Goal: Task Accomplishment & Management: Manage account settings

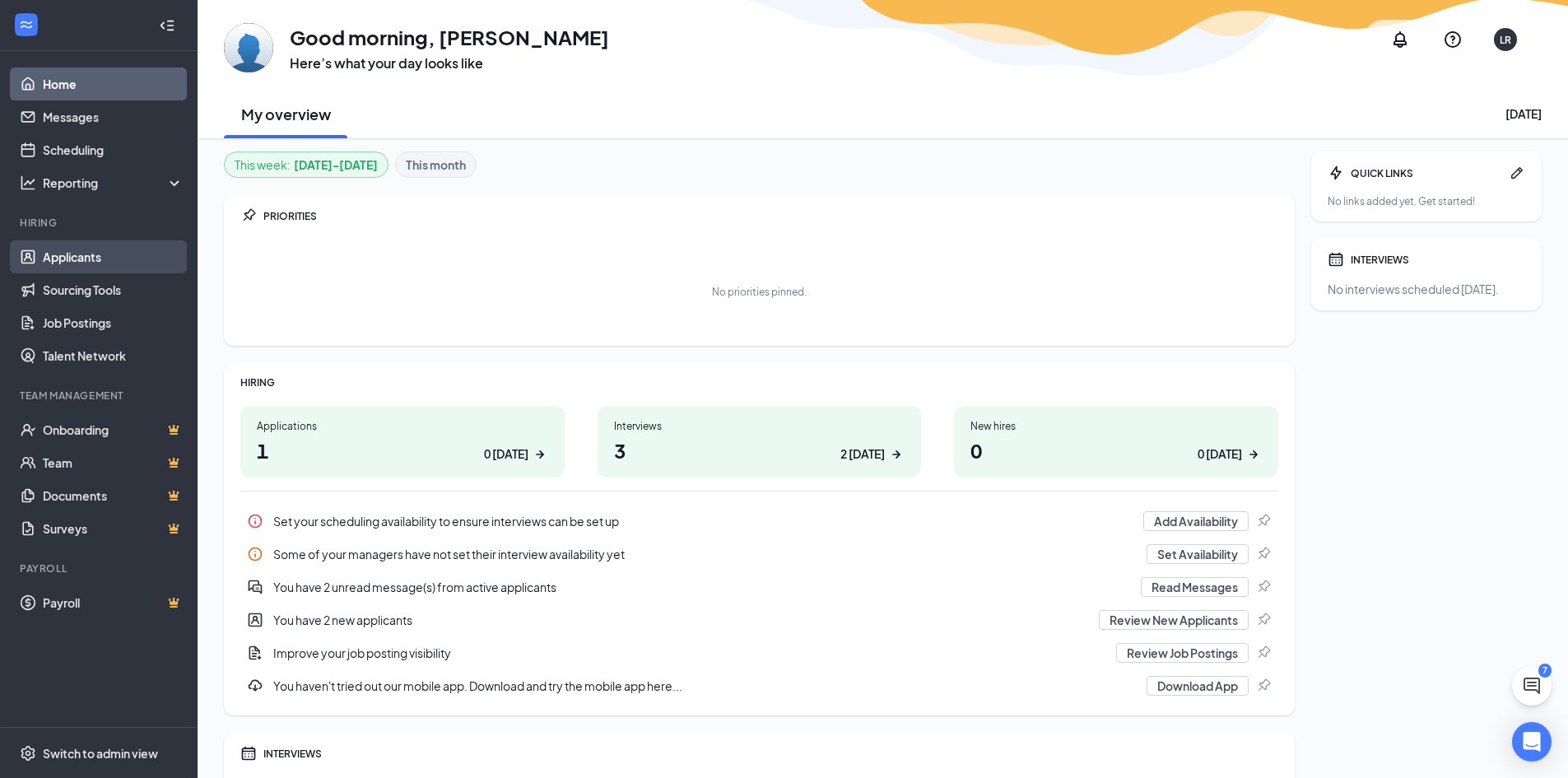
click at [52, 267] on link "Applicants" at bounding box center [113, 257] width 141 height 33
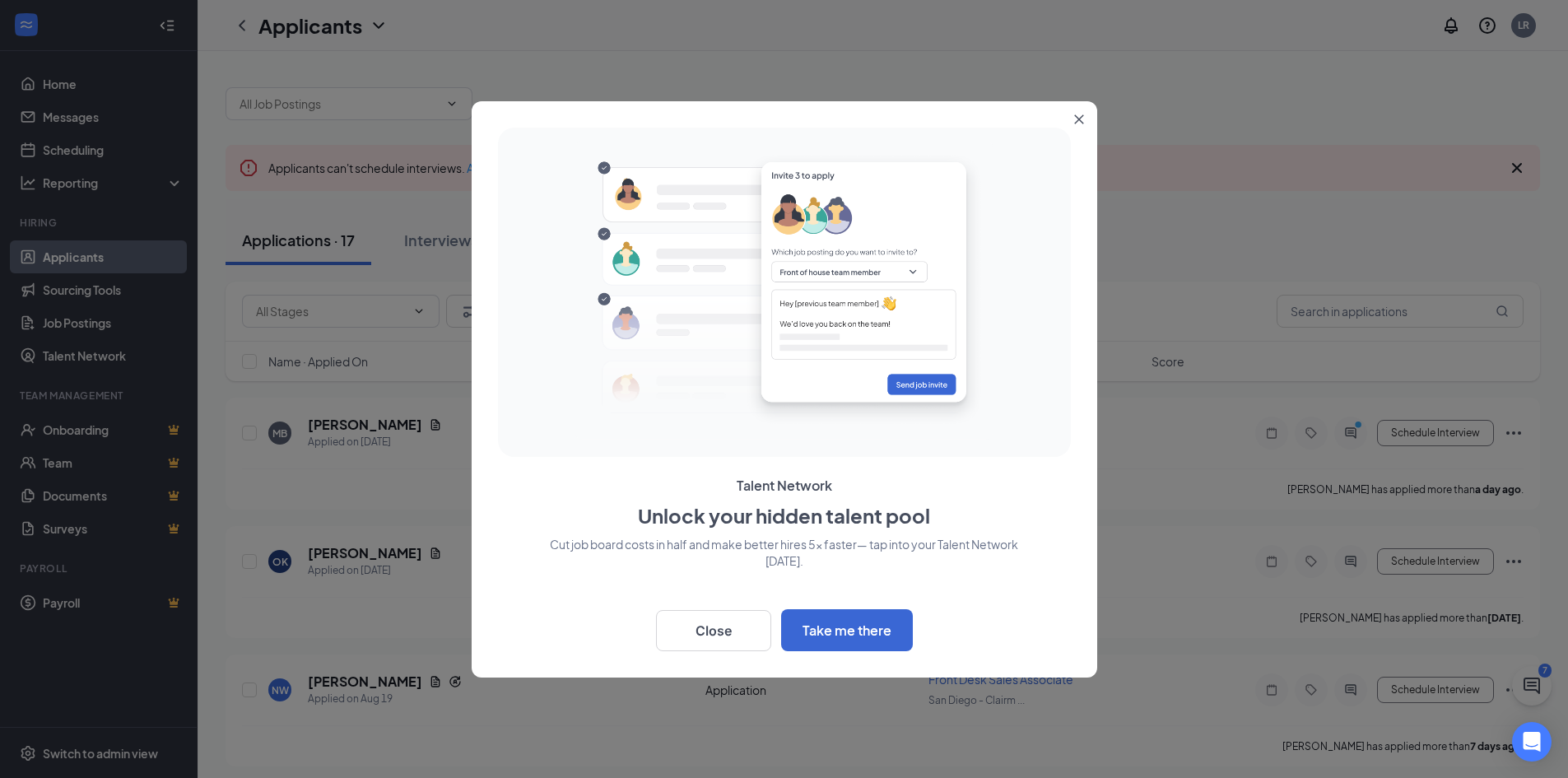
click at [1080, 116] on icon "Close" at bounding box center [1078, 119] width 10 height 10
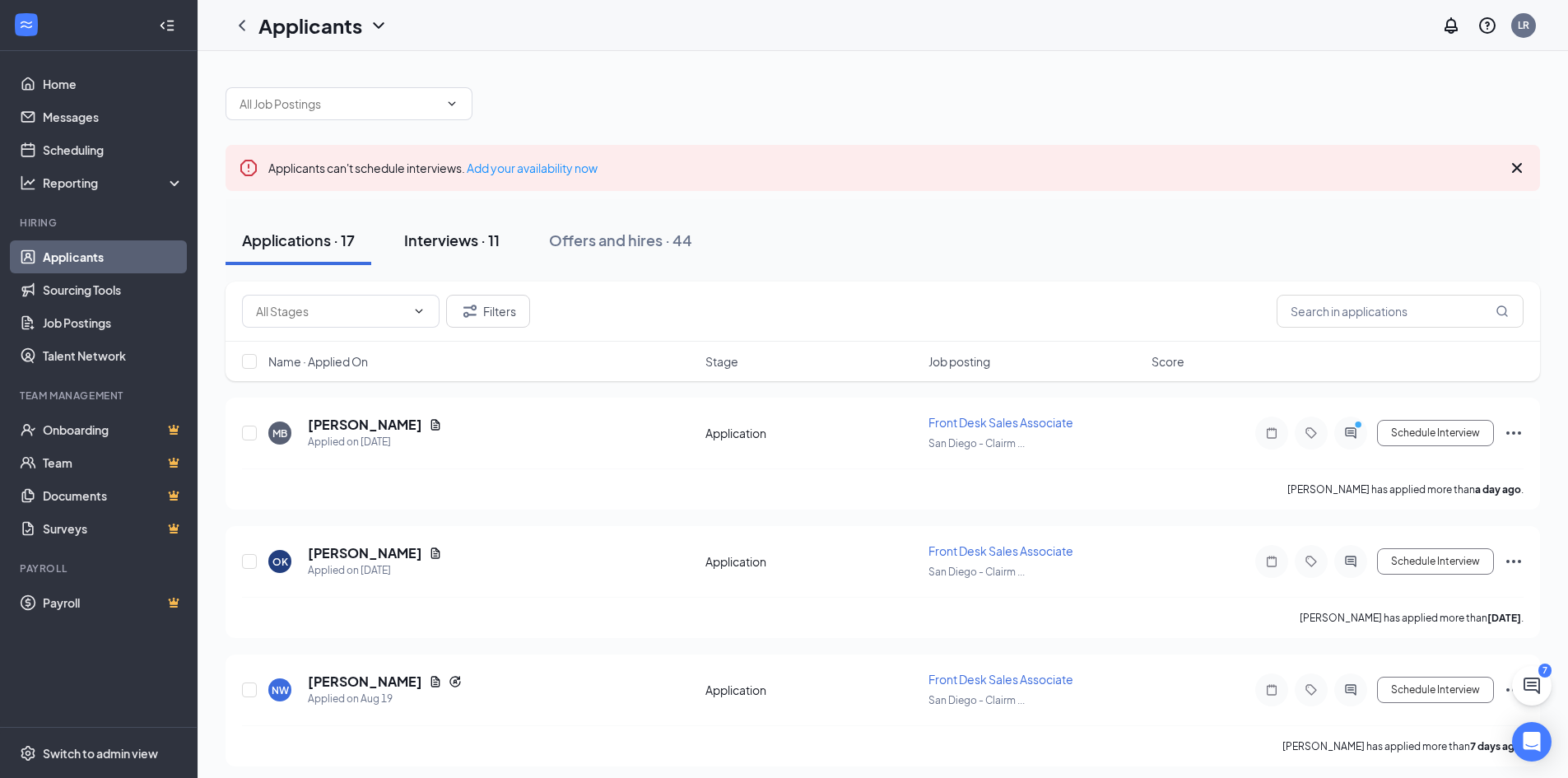
click at [495, 241] on div "Interviews · 11" at bounding box center [451, 240] width 95 height 21
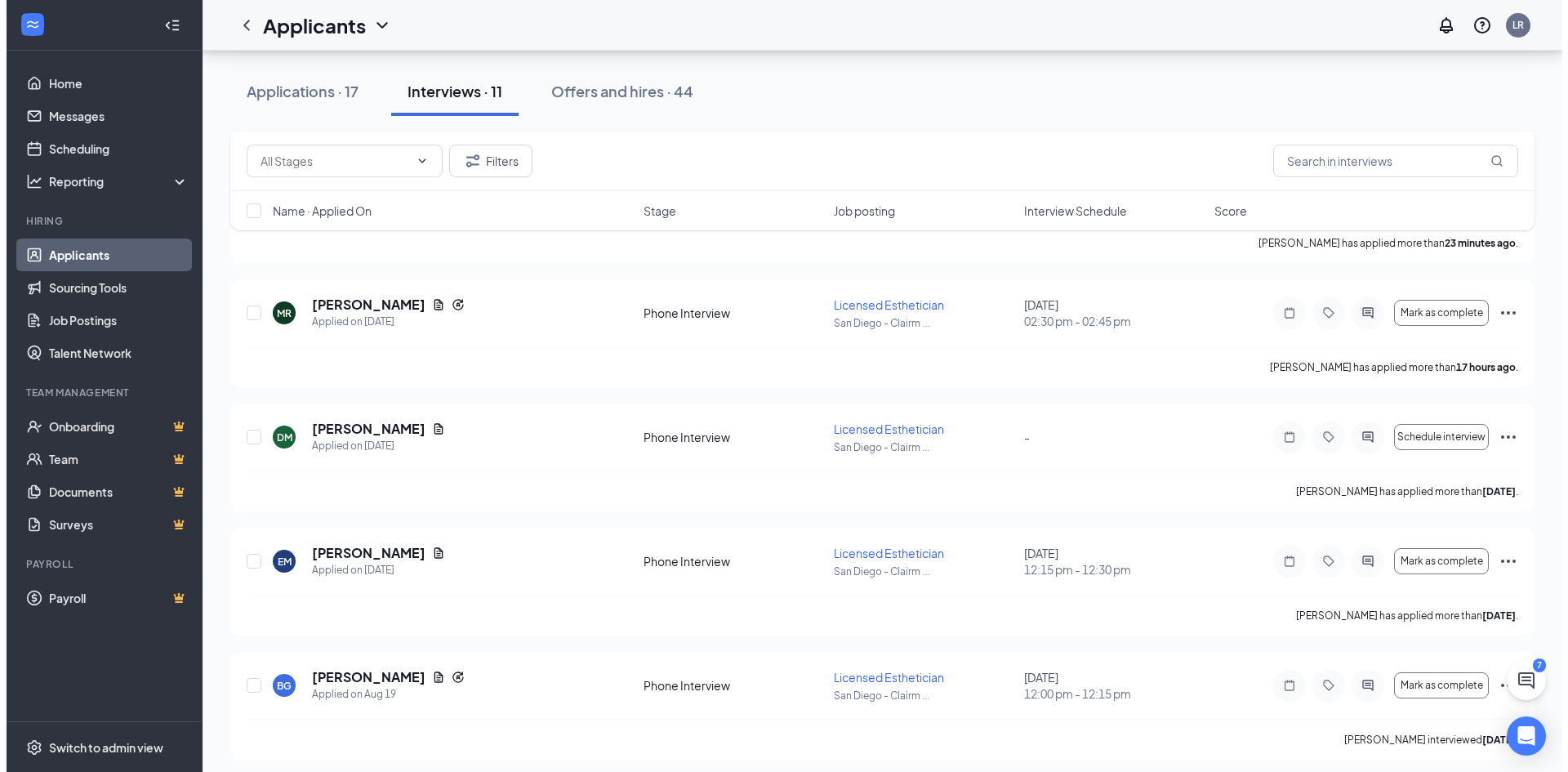
scroll to position [338, 0]
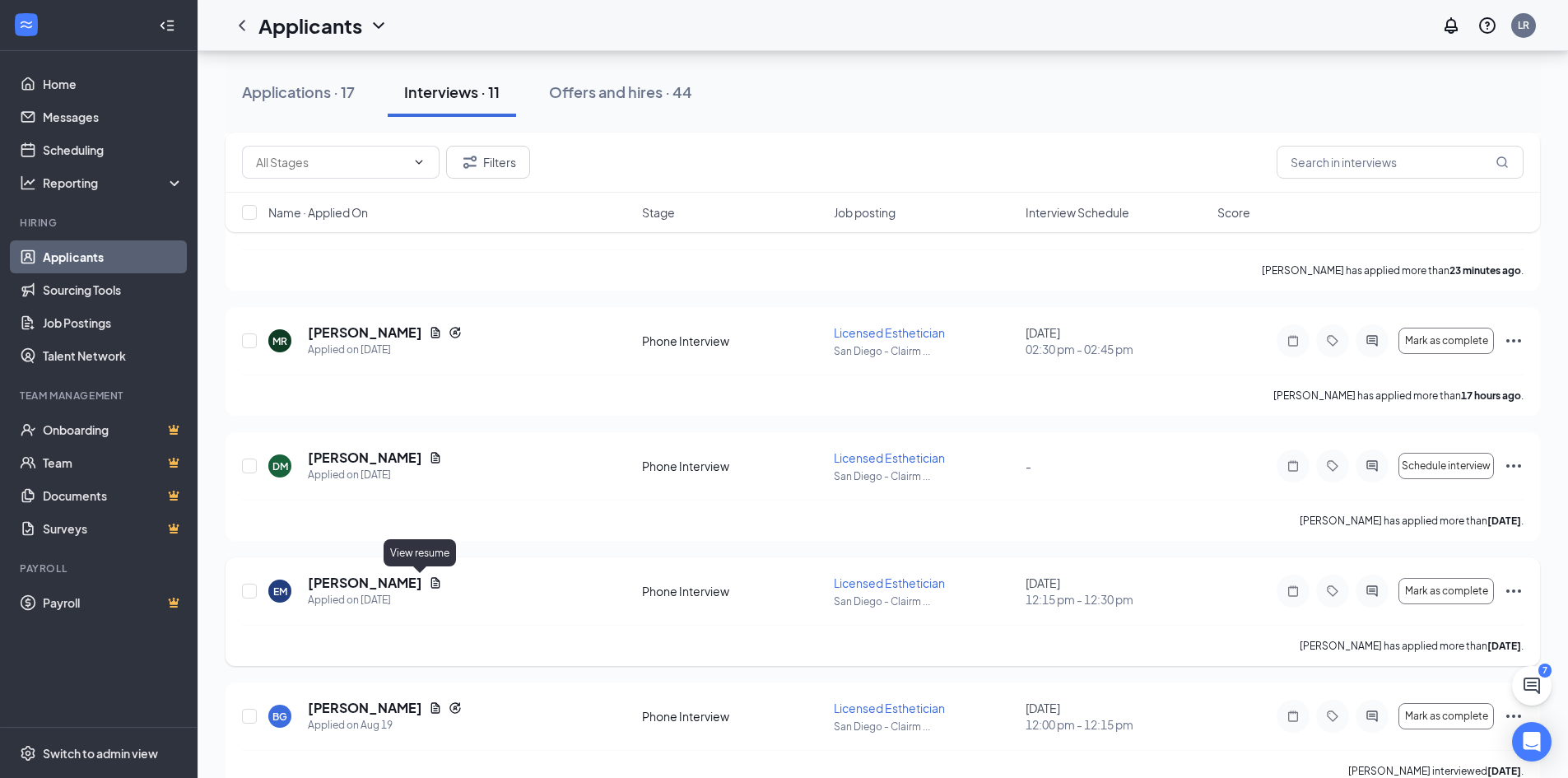
click at [429, 583] on icon "Document" at bounding box center [435, 582] width 13 height 13
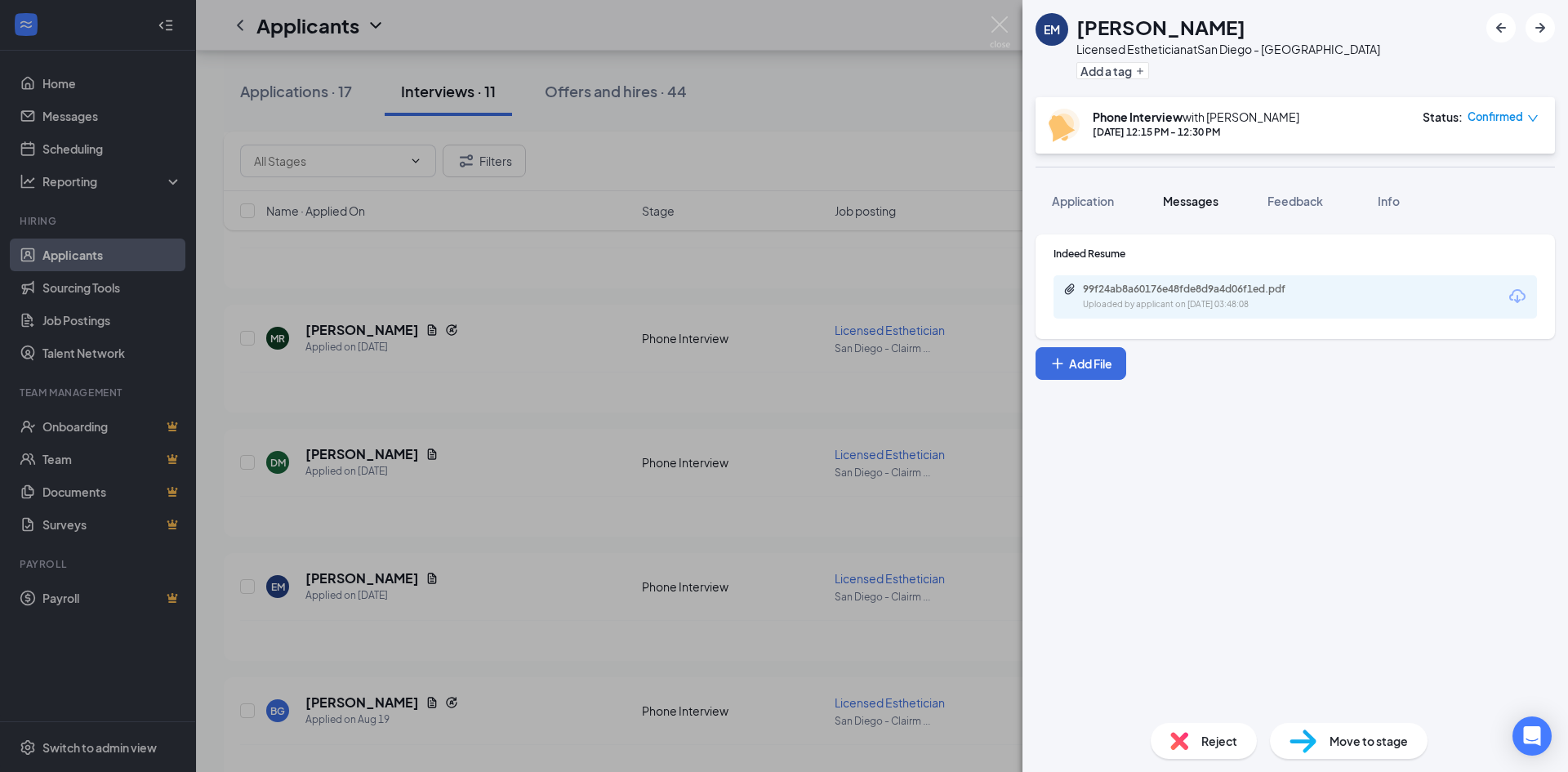
click at [1192, 198] on span "Messages" at bounding box center [1190, 200] width 55 height 15
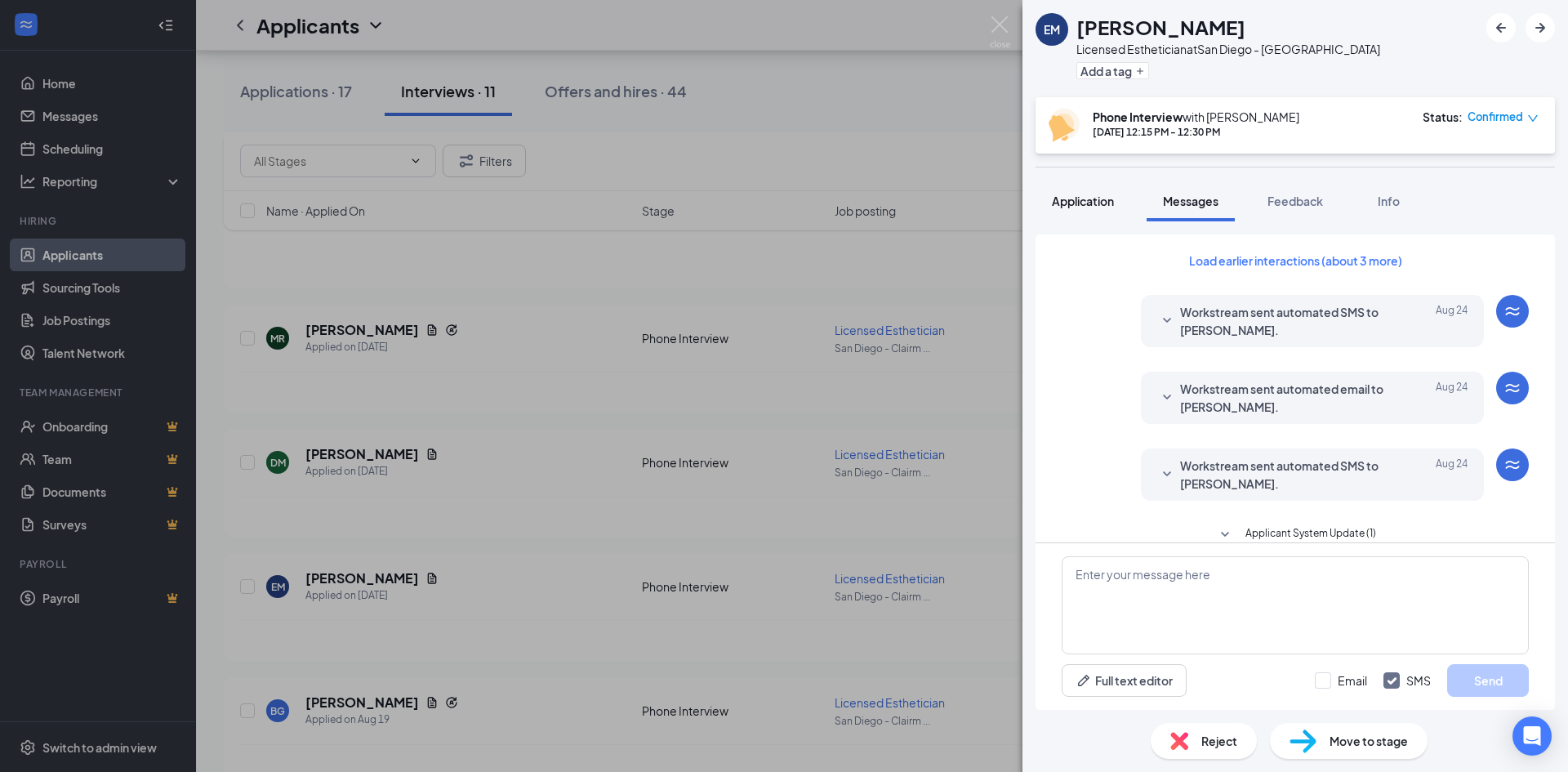
click at [1083, 206] on span "Application" at bounding box center [1083, 200] width 62 height 15
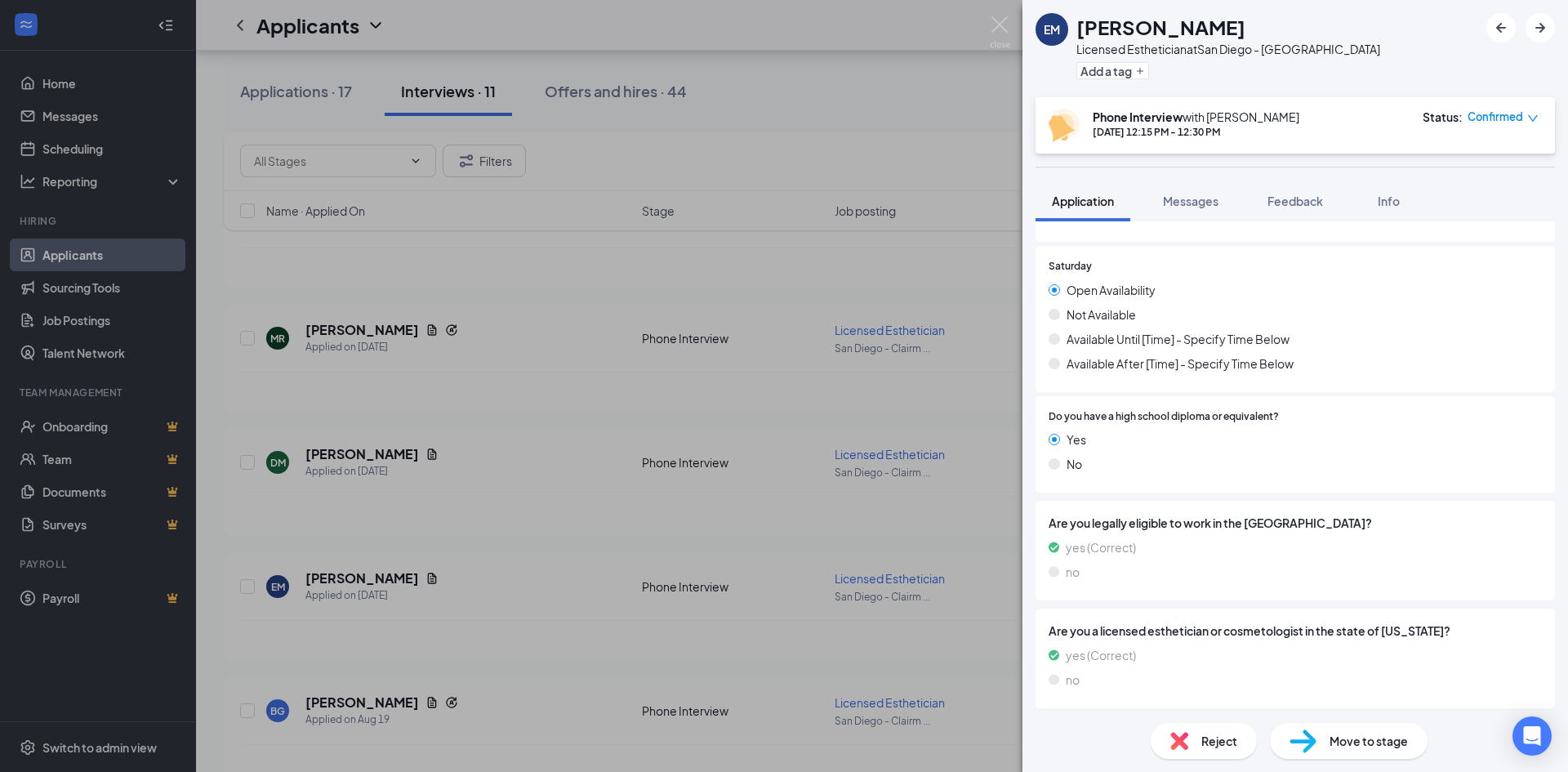
scroll to position [1678, 0]
click at [1194, 200] on span "Messages" at bounding box center [1190, 200] width 55 height 15
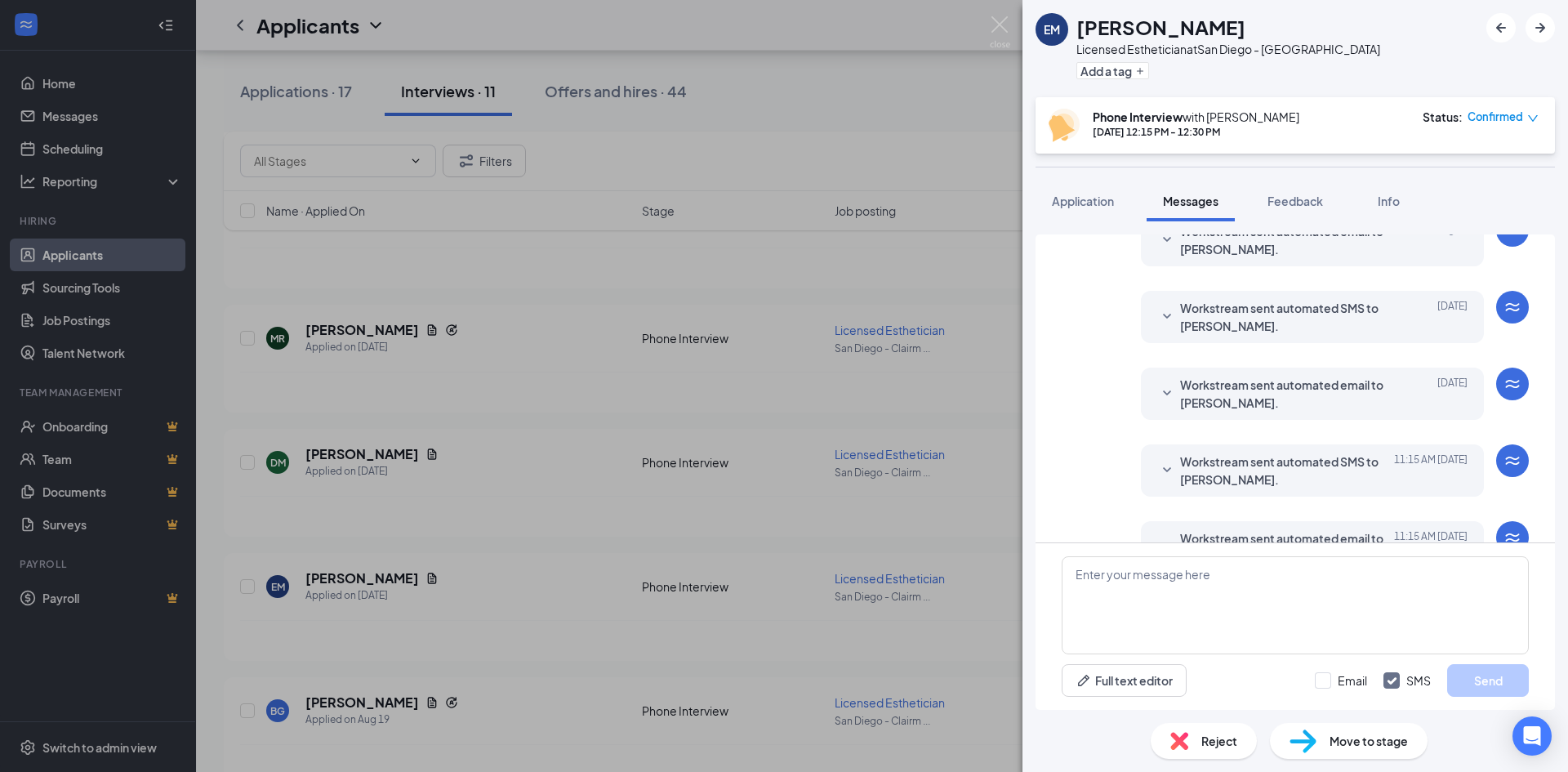
scroll to position [483, 0]
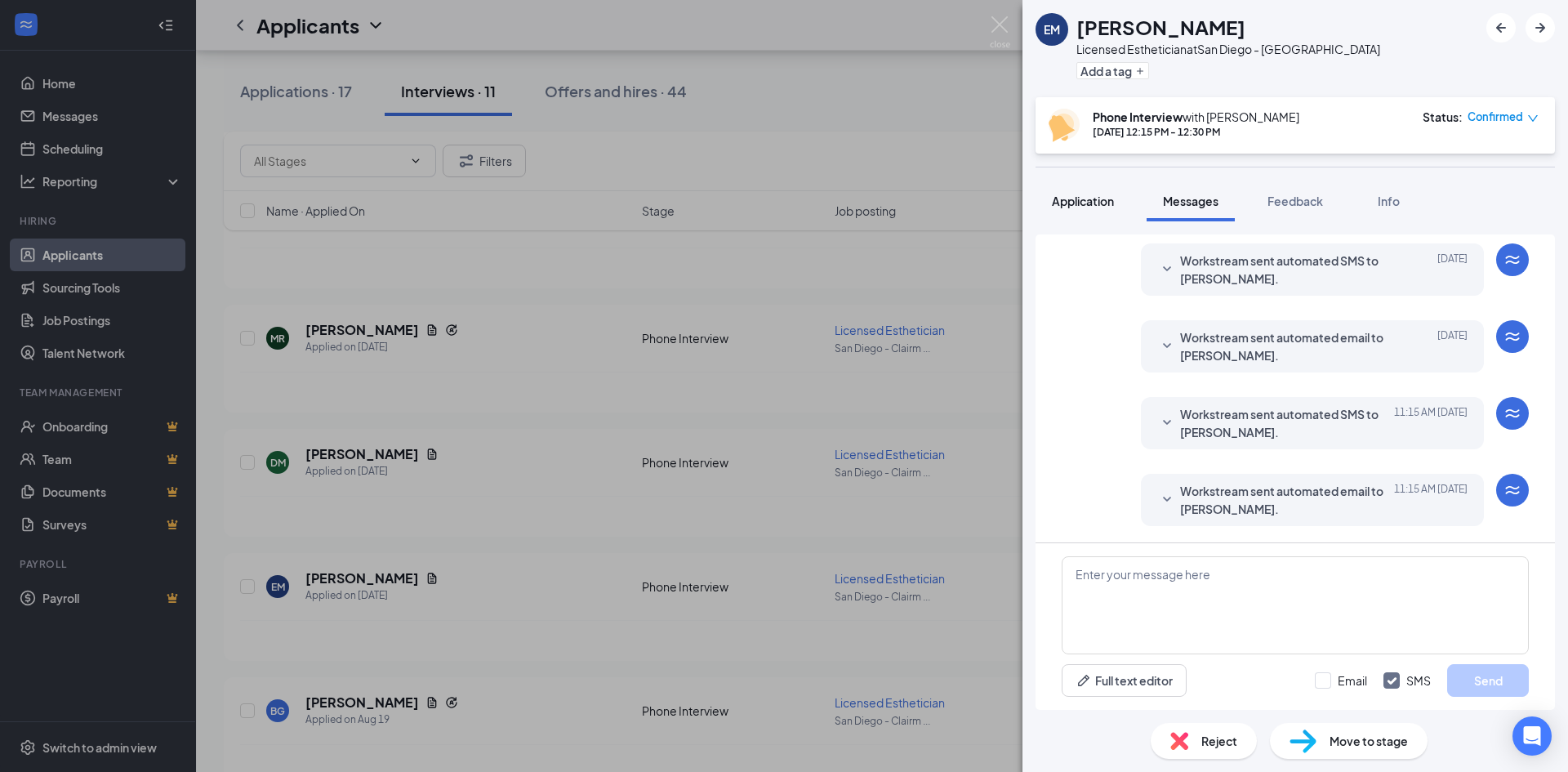
click at [1095, 217] on button "Application" at bounding box center [1082, 200] width 94 height 41
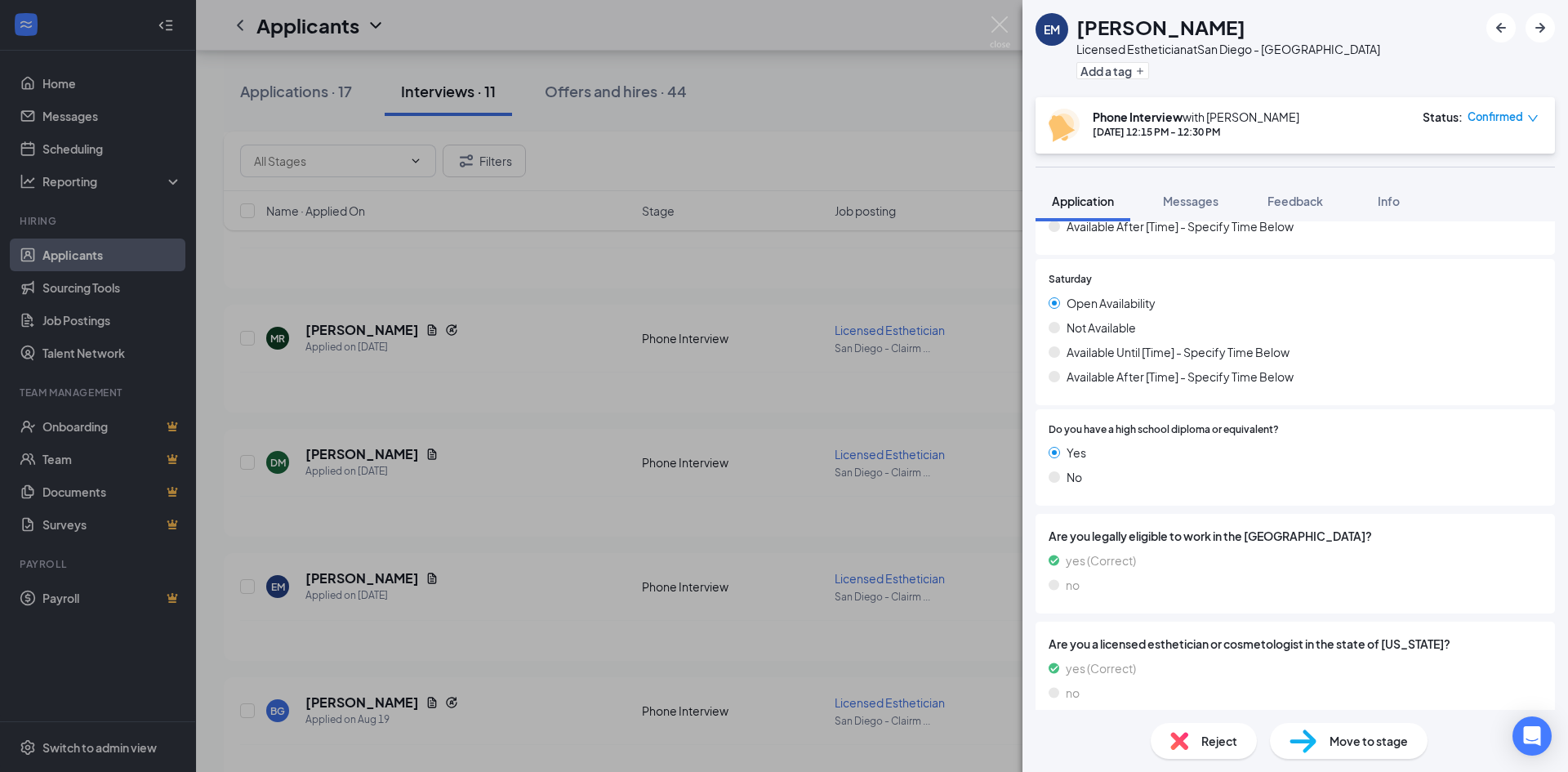
scroll to position [1678, 0]
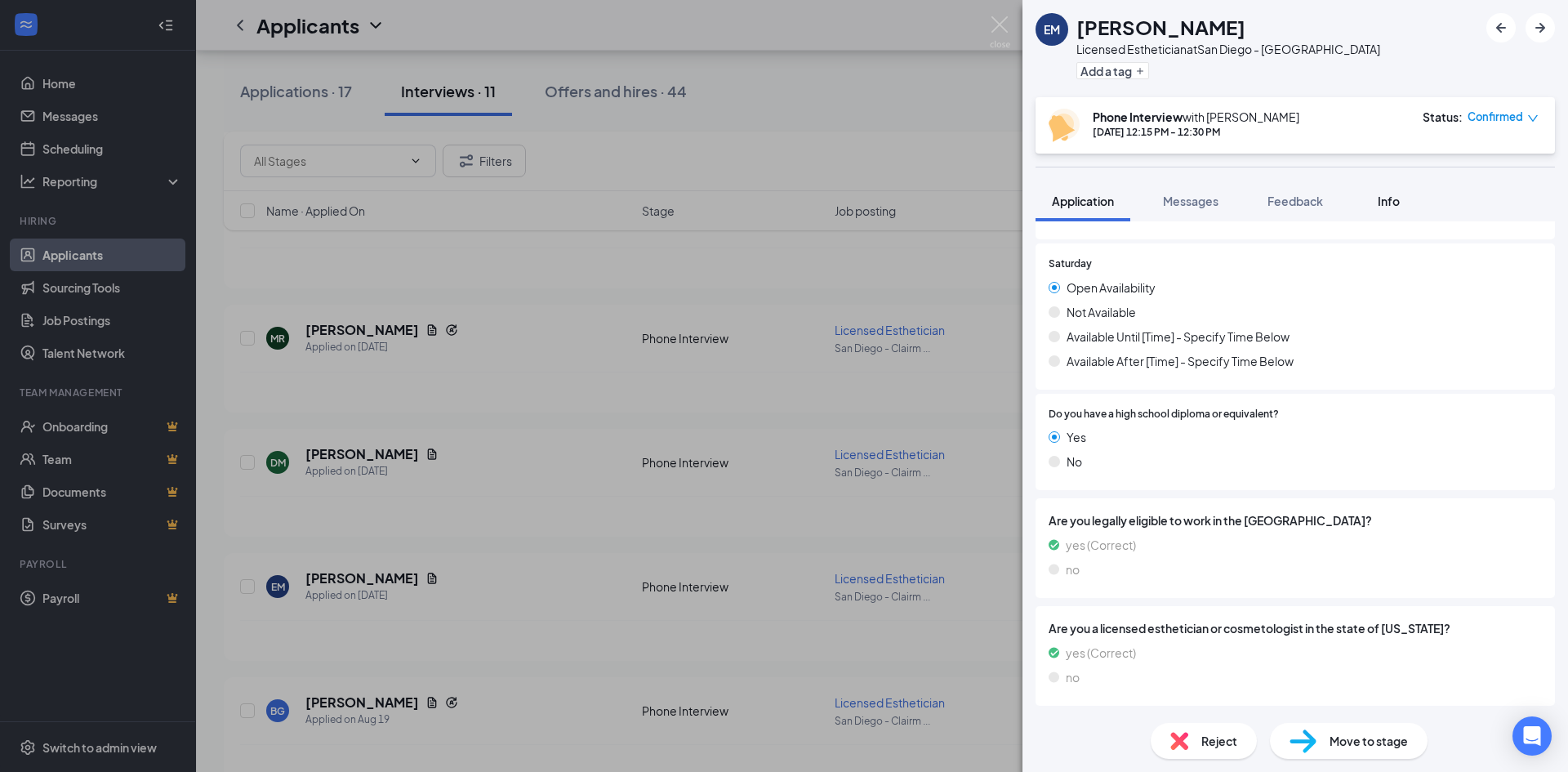
click at [1392, 191] on button "Info" at bounding box center [1388, 200] width 65 height 41
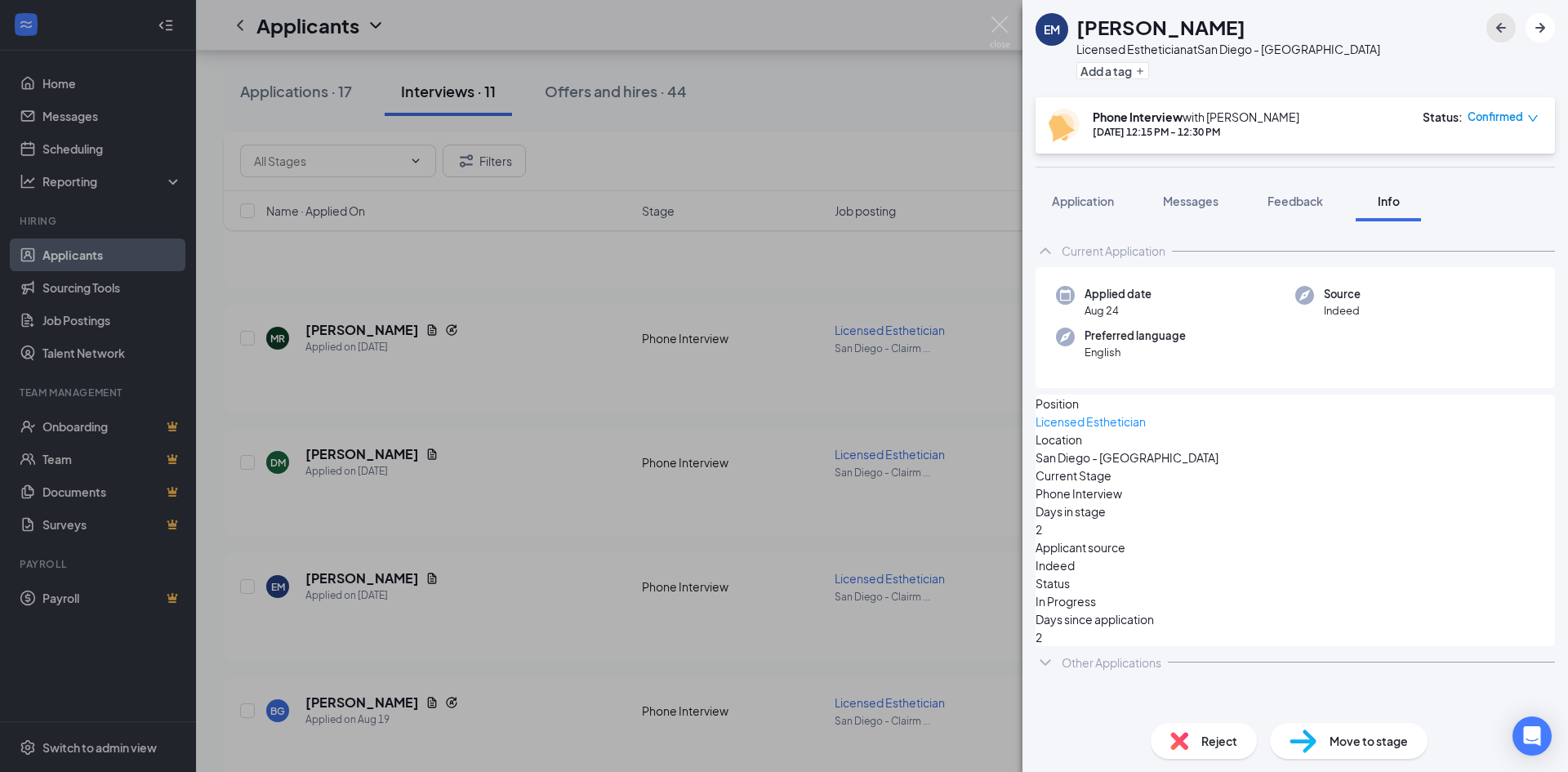
click at [1506, 28] on icon "ArrowLeftNew" at bounding box center [1500, 28] width 20 height 20
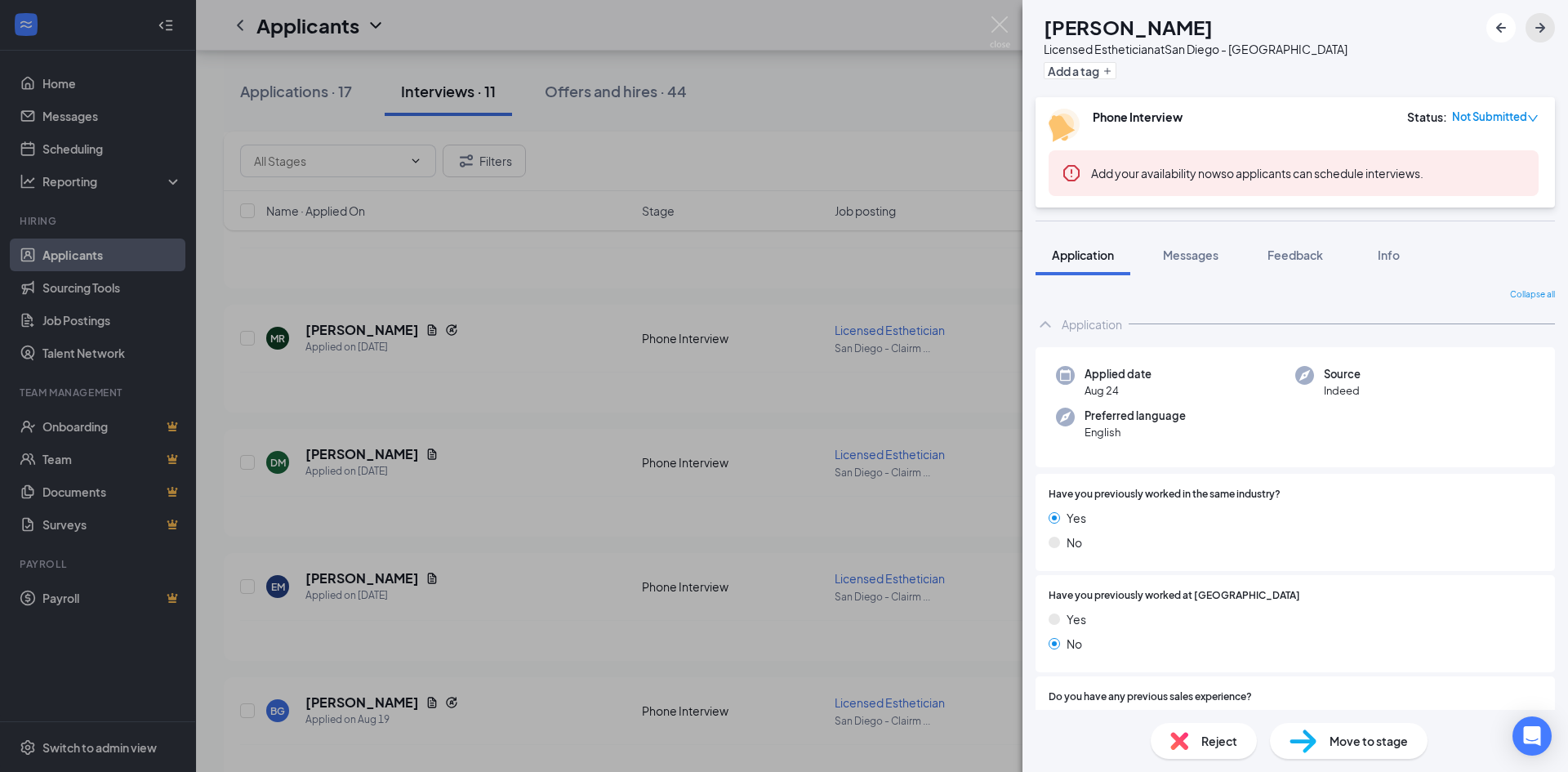
click at [1539, 32] on icon "ArrowRight" at bounding box center [1539, 28] width 20 height 20
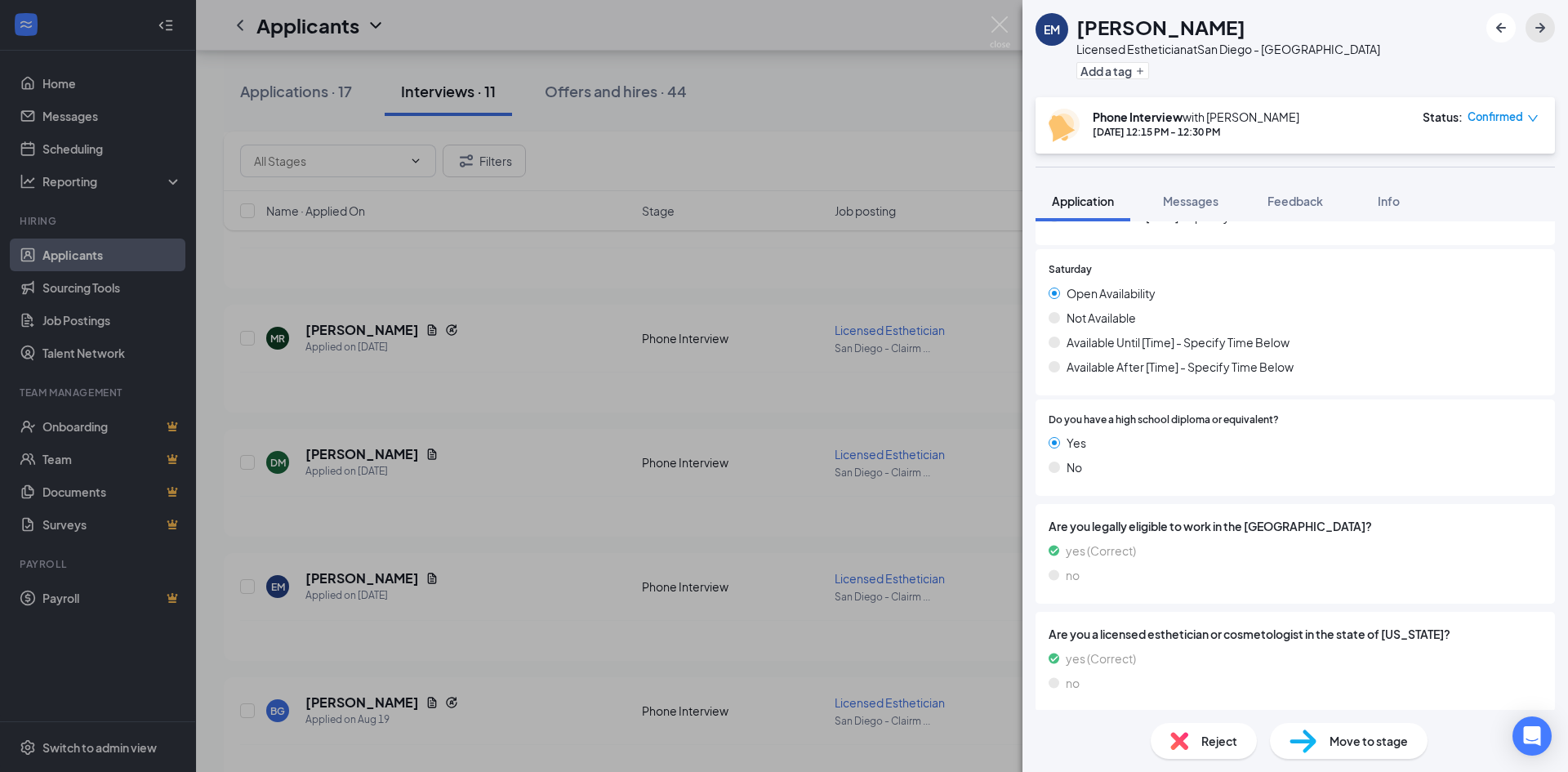
scroll to position [1678, 0]
click at [1393, 198] on span "Info" at bounding box center [1388, 200] width 22 height 15
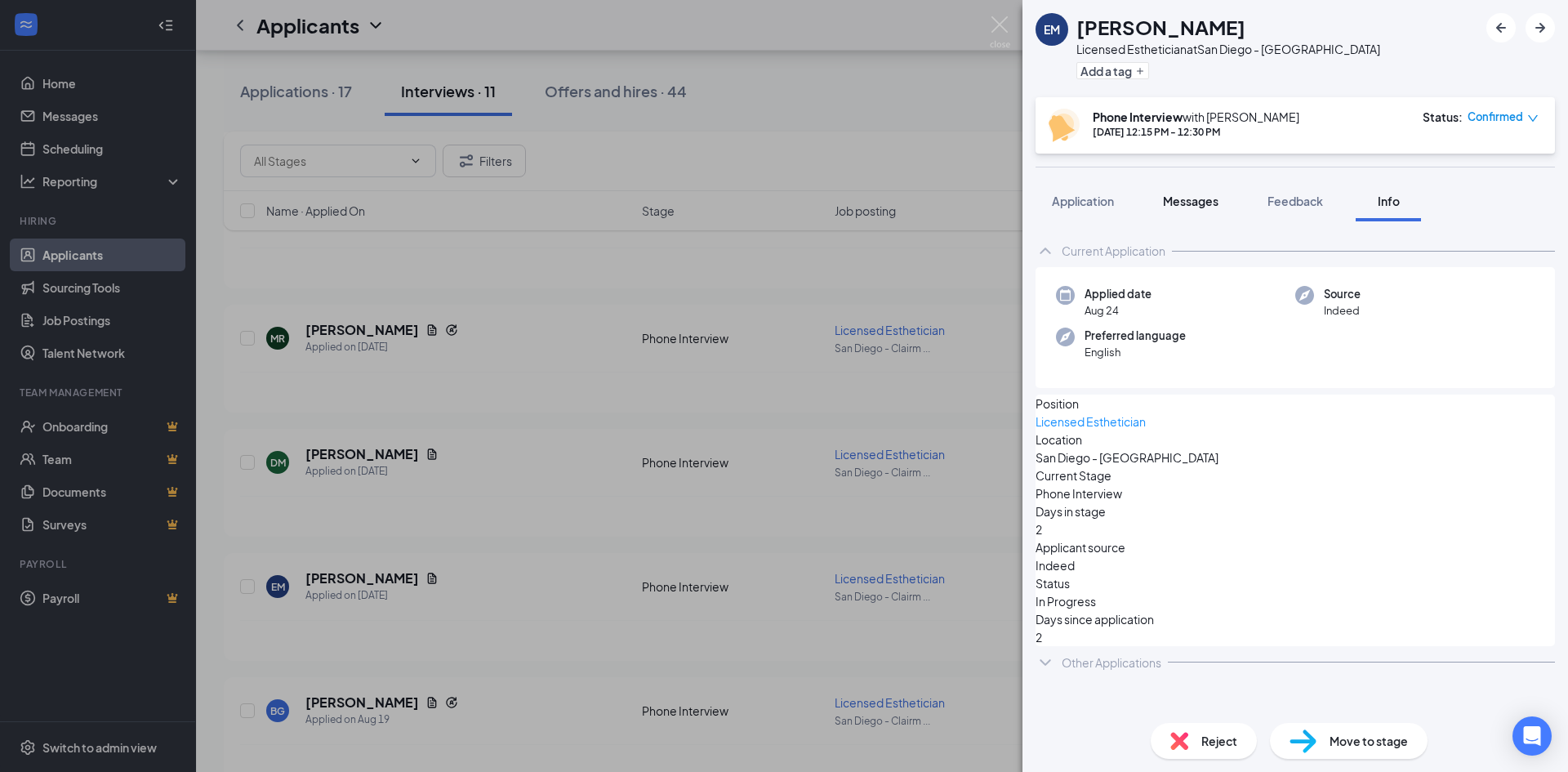
click at [1189, 204] on span "Messages" at bounding box center [1190, 200] width 55 height 15
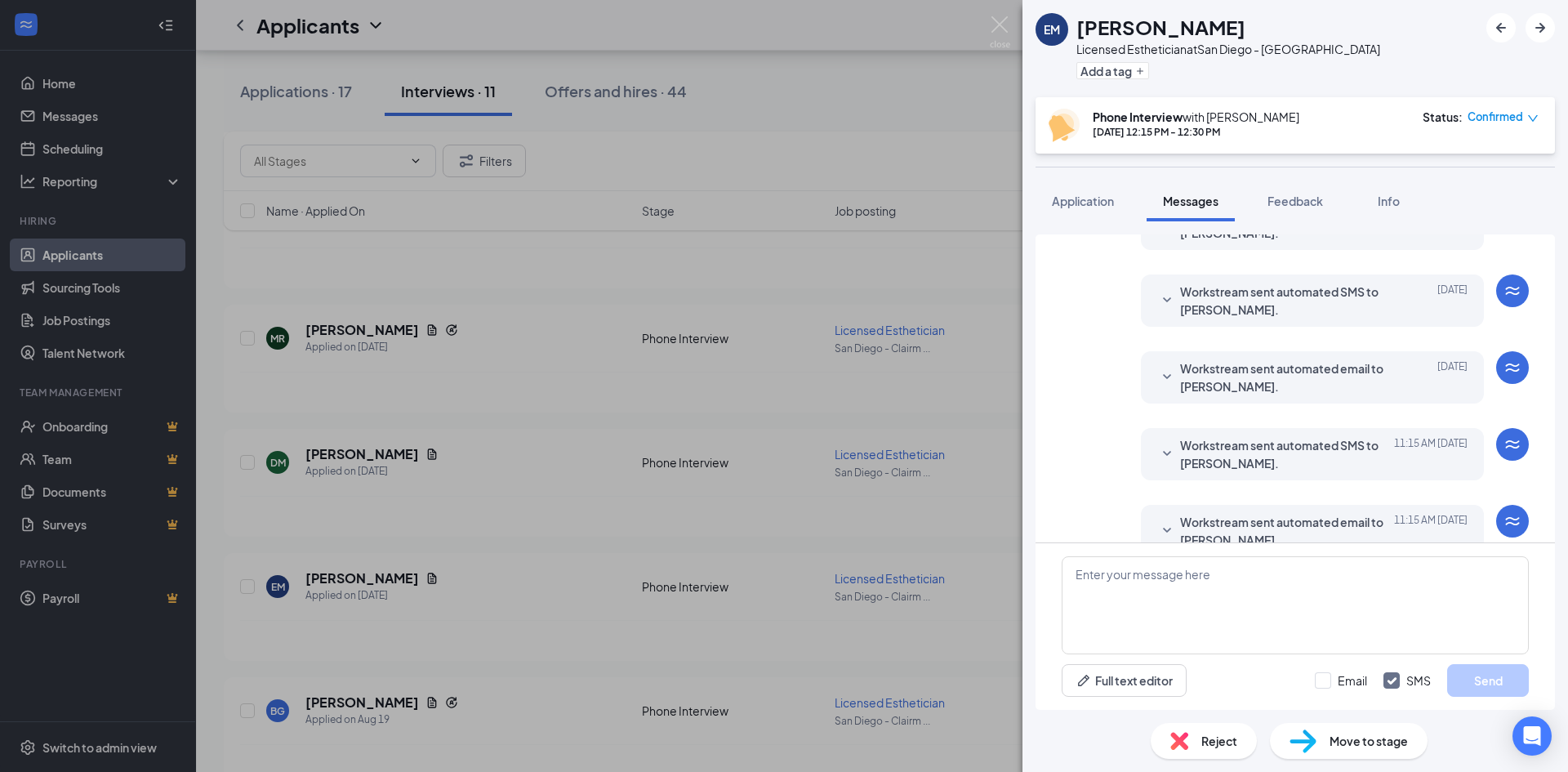
scroll to position [483, 0]
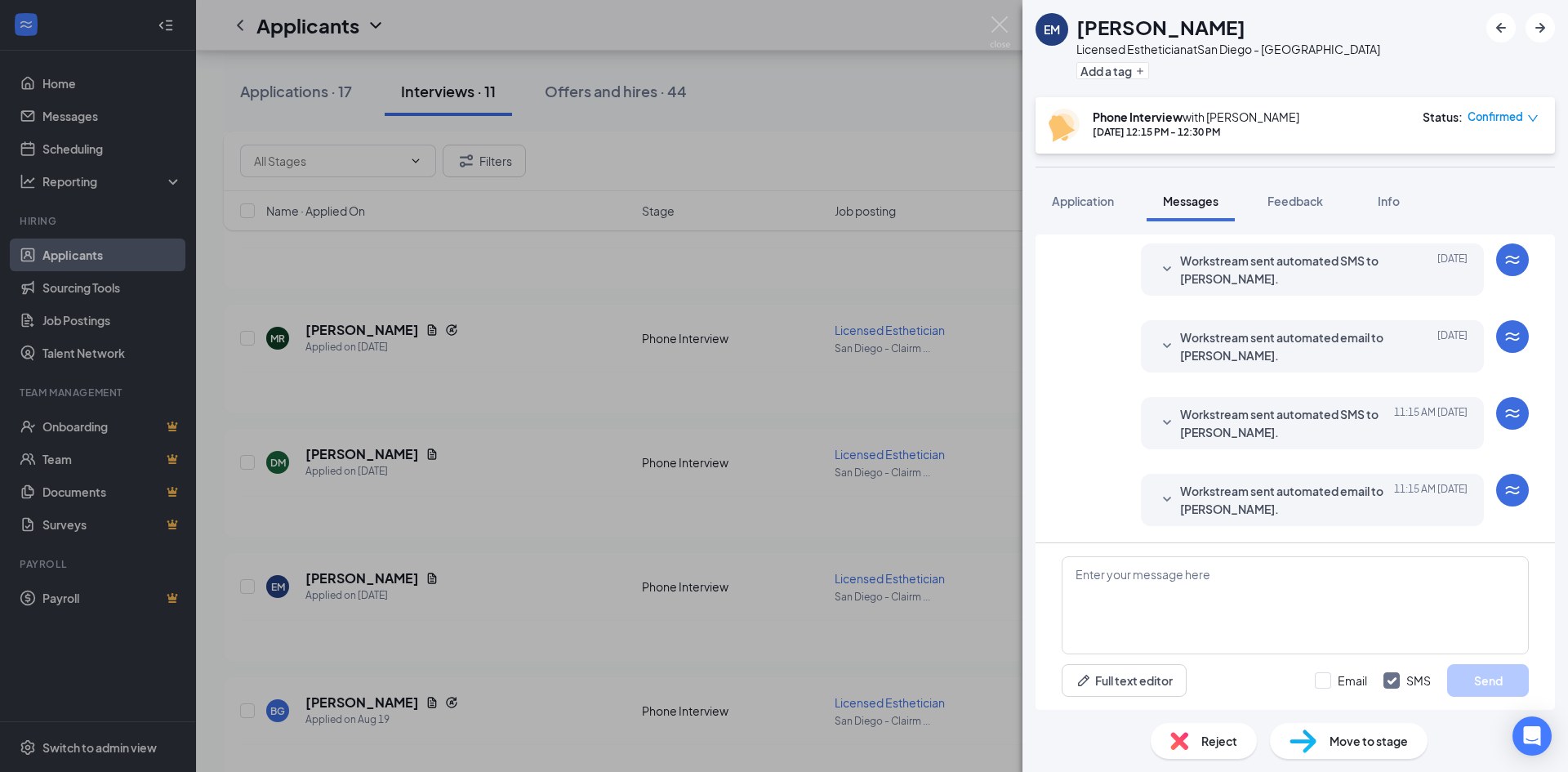
click at [1050, 35] on div "EM" at bounding box center [1052, 29] width 16 height 16
click at [360, 581] on div "EM [PERSON_NAME] Licensed Esthetician at [GEOGRAPHIC_DATA] - [PERSON_NAME] Add …" at bounding box center [784, 386] width 1568 height 772
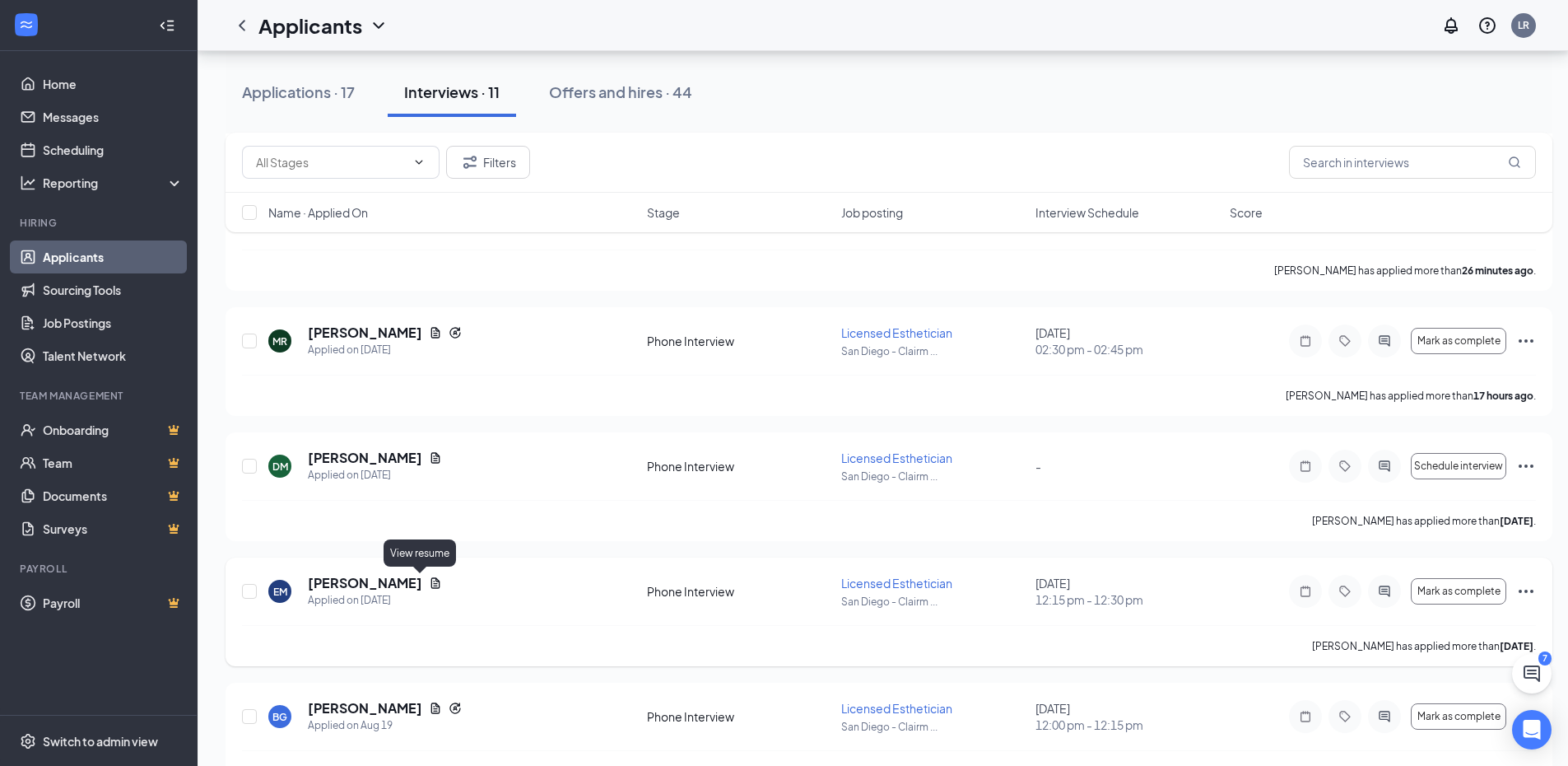
click at [429, 584] on icon "Document" at bounding box center [435, 583] width 13 height 13
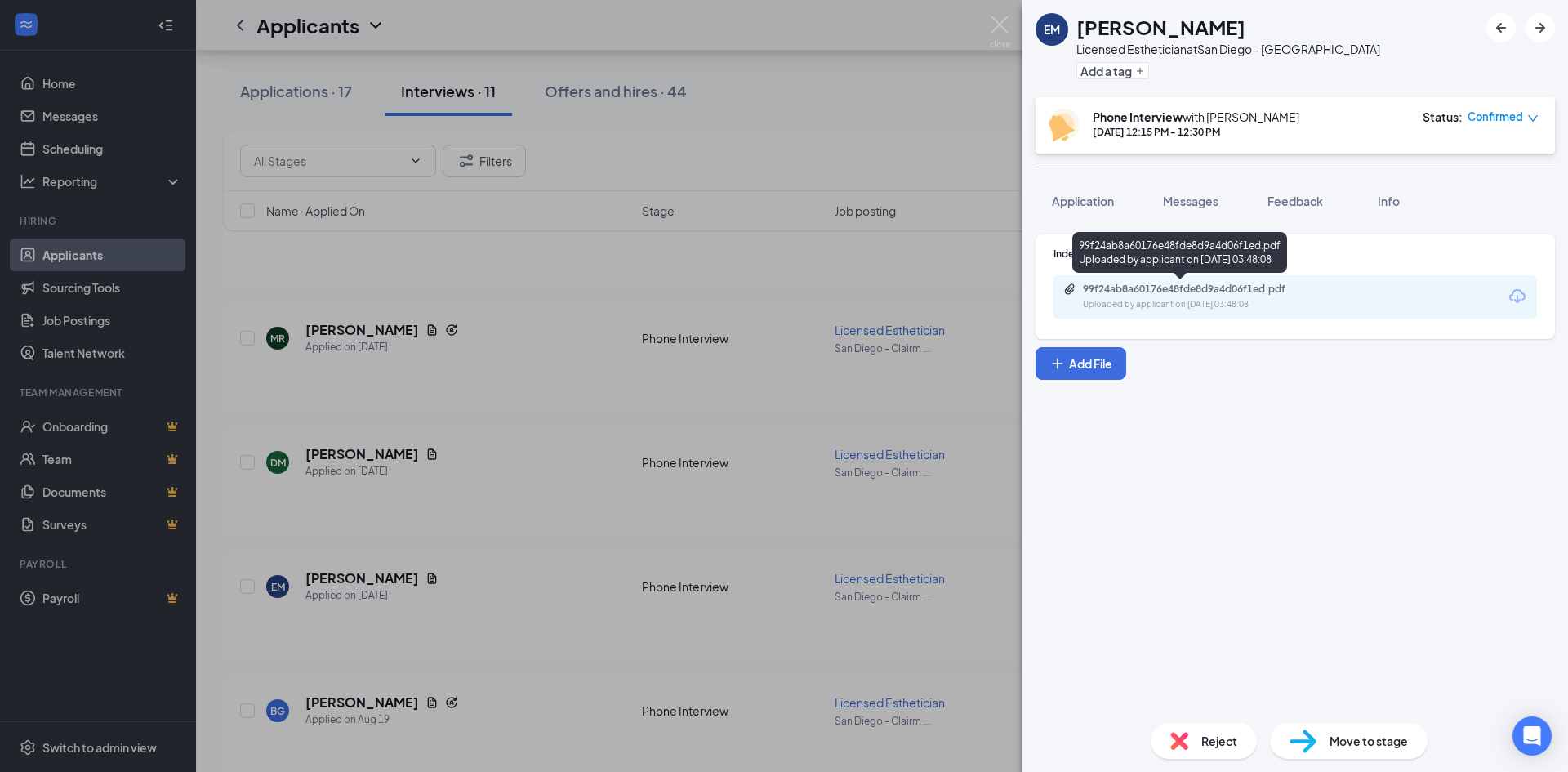
click at [1118, 299] on div "99f24ab8a60176e48fde8d9a4d06f1ed.pdf Uploaded by applicant on [DATE] 03:48:08" at bounding box center [1195, 296] width 264 height 29
